Goal: Transaction & Acquisition: Download file/media

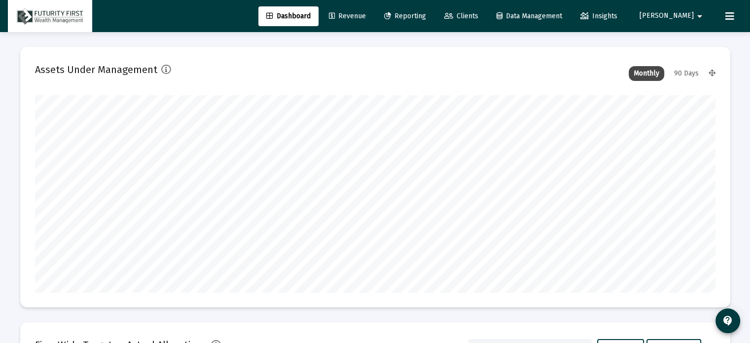
scroll to position [197, 366]
type input "[DATE]"
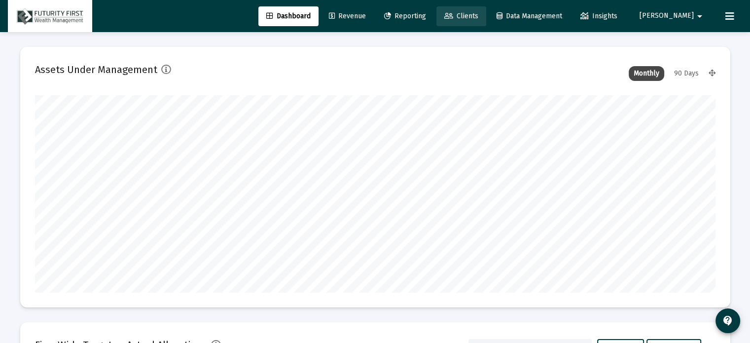
click at [478, 18] on span "Clients" at bounding box center [461, 16] width 34 height 8
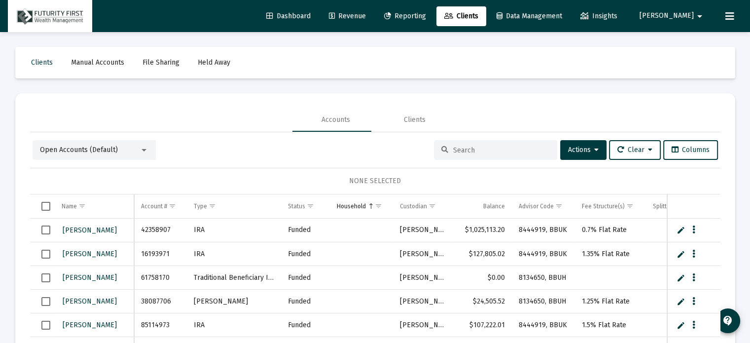
click at [467, 151] on input at bounding box center [501, 150] width 97 height 8
type input "[PERSON_NAME]"
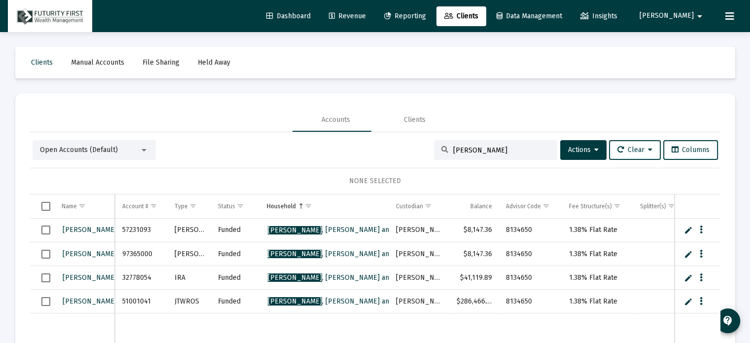
scroll to position [2, 0]
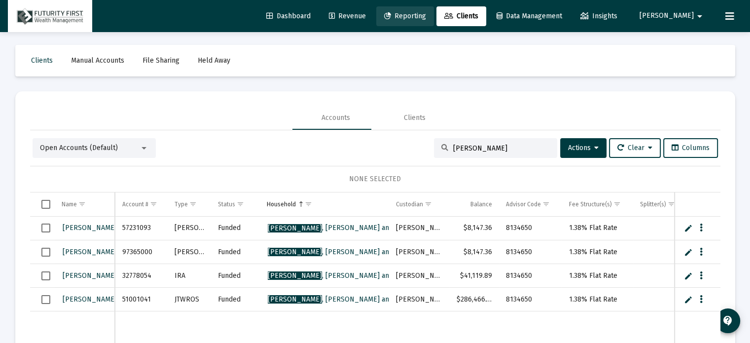
click at [426, 15] on span "Reporting" at bounding box center [405, 16] width 42 height 8
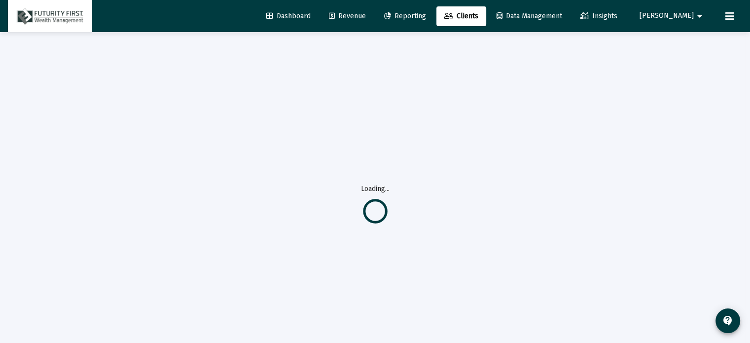
scroll to position [0, 0]
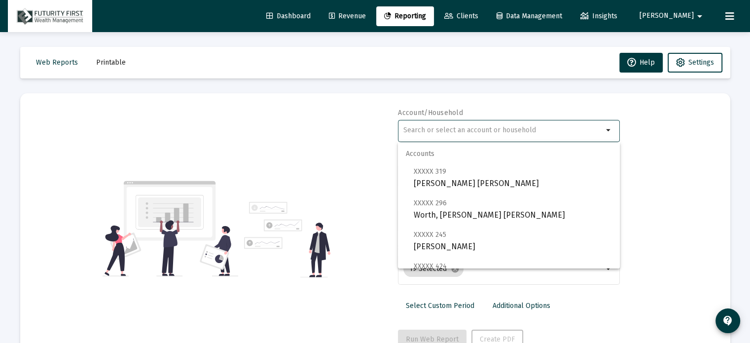
click at [553, 130] on input "text" at bounding box center [503, 130] width 200 height 8
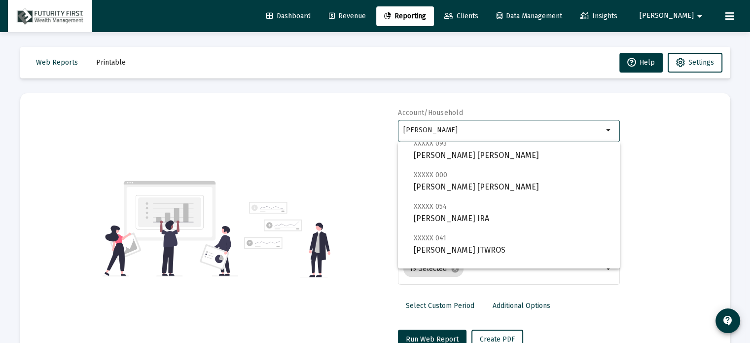
scroll to position [71, 0]
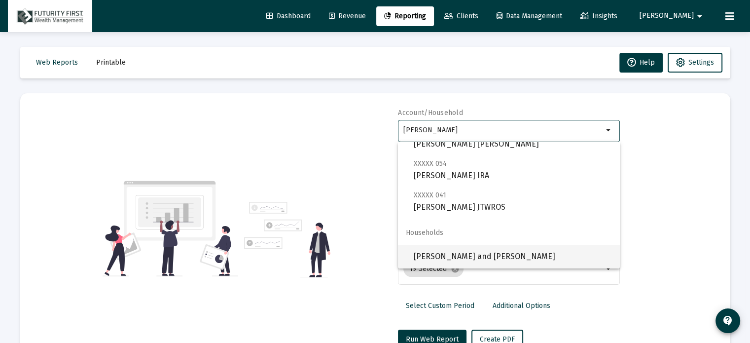
click at [519, 251] on span "[PERSON_NAME] and [PERSON_NAME]" at bounding box center [513, 257] width 198 height 24
type input "[PERSON_NAME] and [PERSON_NAME]"
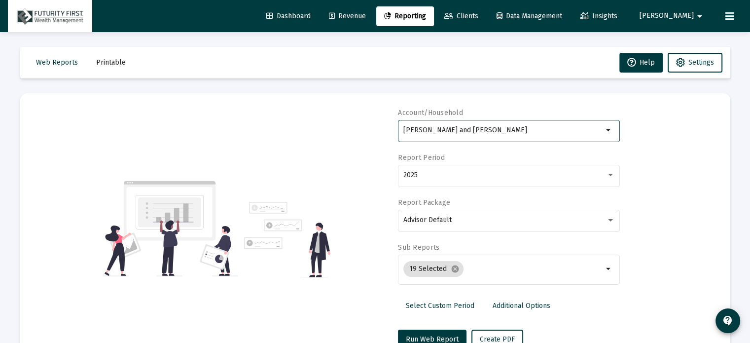
scroll to position [35, 0]
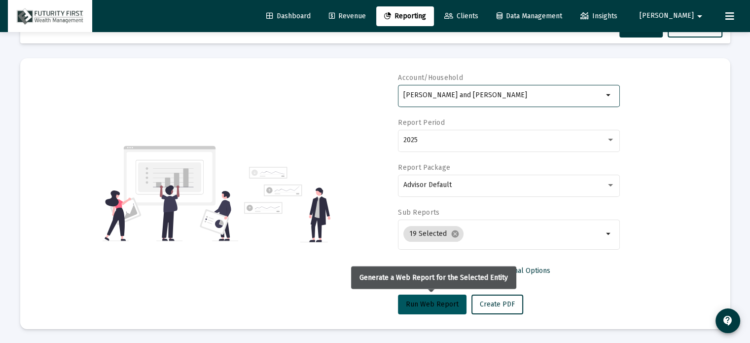
click at [420, 301] on span "Run Web Report" at bounding box center [432, 304] width 53 height 8
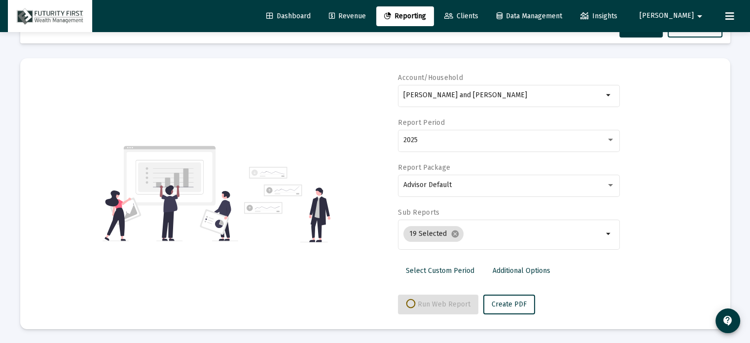
select select "View all"
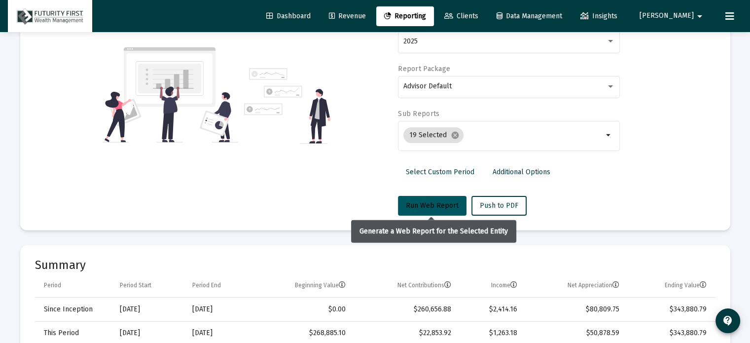
click at [441, 203] on span "Run Web Report" at bounding box center [432, 205] width 53 height 8
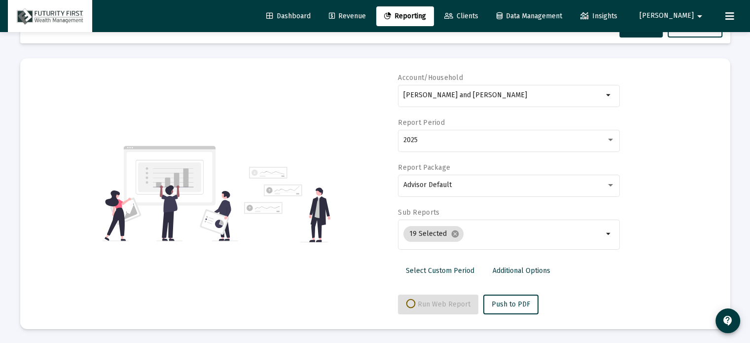
scroll to position [134, 0]
select select "View all"
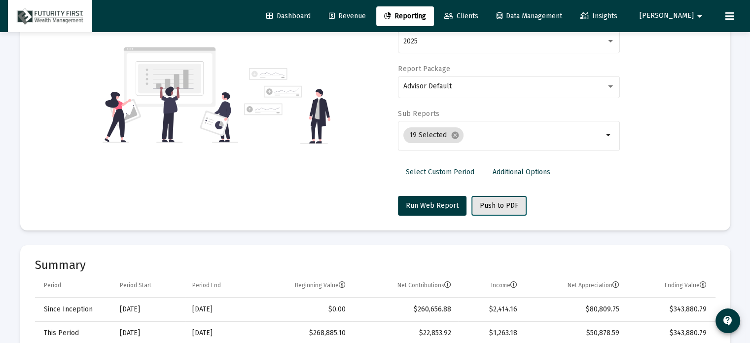
click at [504, 200] on button "Push to PDF" at bounding box center [498, 206] width 55 height 20
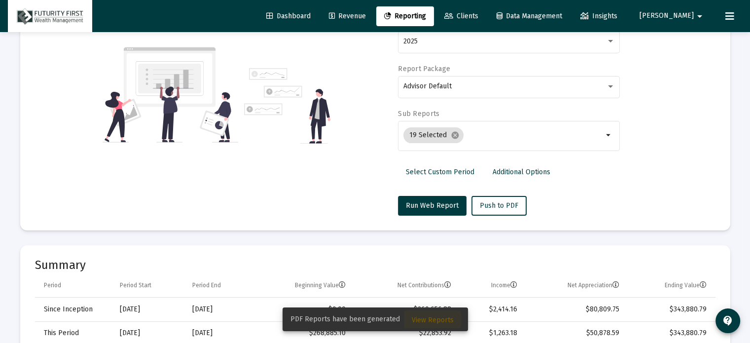
click at [424, 319] on span "View Reports" at bounding box center [433, 320] width 42 height 8
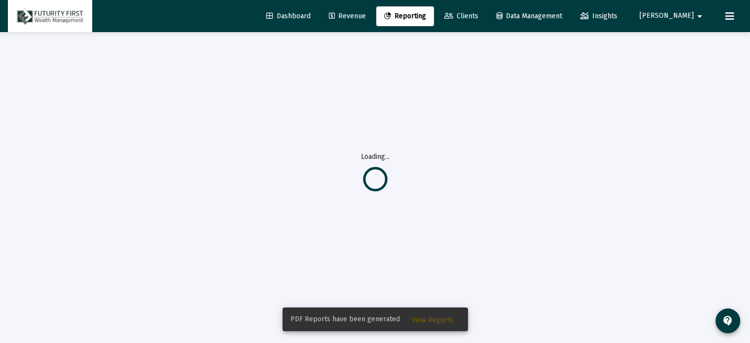
scroll to position [32, 0]
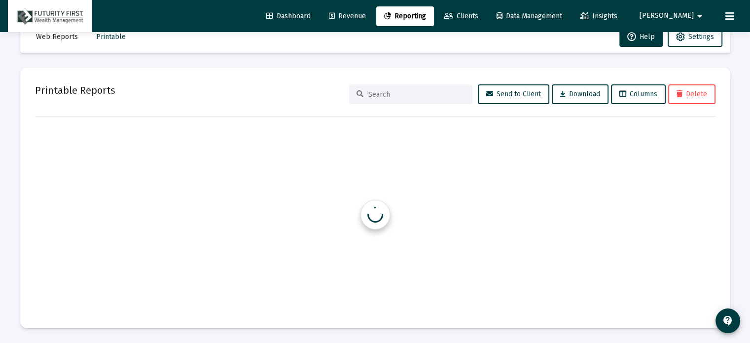
scroll to position [26, 0]
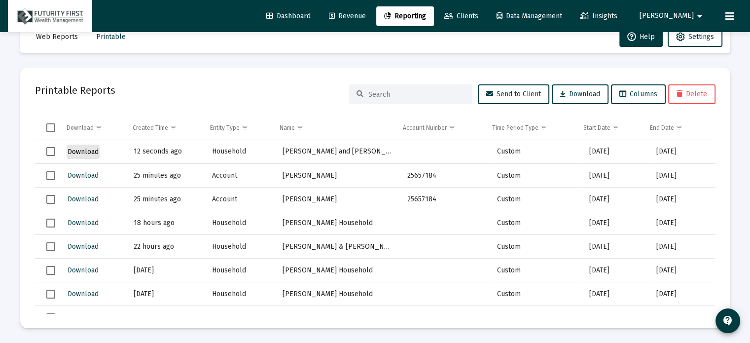
click at [83, 151] on span "Download" at bounding box center [83, 151] width 31 height 8
